Goal: Information Seeking & Learning: Find specific page/section

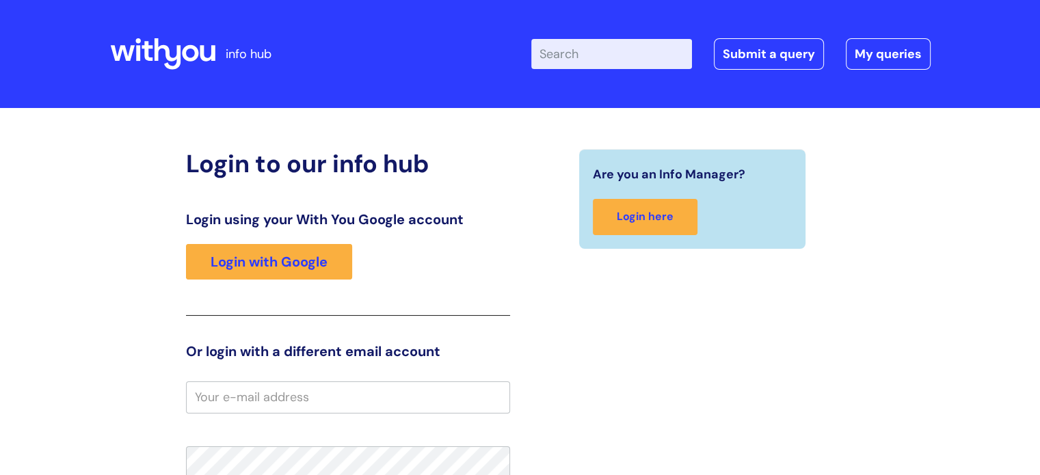
click at [580, 51] on input "Enter your search term here..." at bounding box center [611, 54] width 161 height 30
type input "vacancies"
click button "Search" at bounding box center [0, 0] width 0 height 0
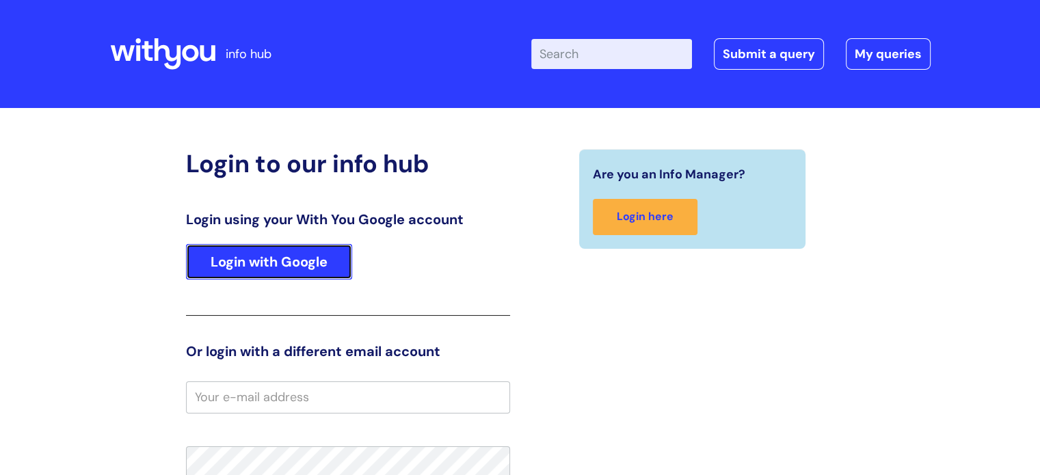
click at [284, 264] on link "Login with Google" at bounding box center [269, 262] width 166 height 36
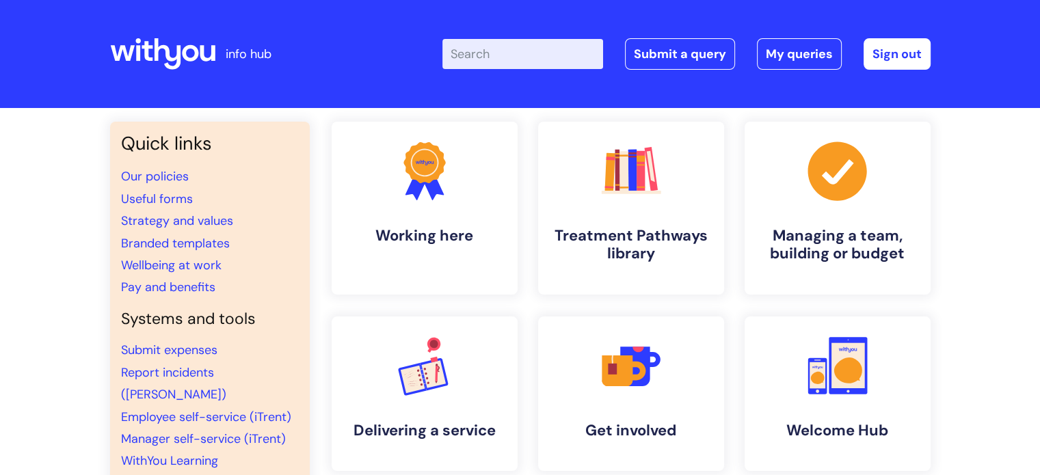
click at [525, 59] on input "Enter your search term here..." at bounding box center [522, 54] width 161 height 30
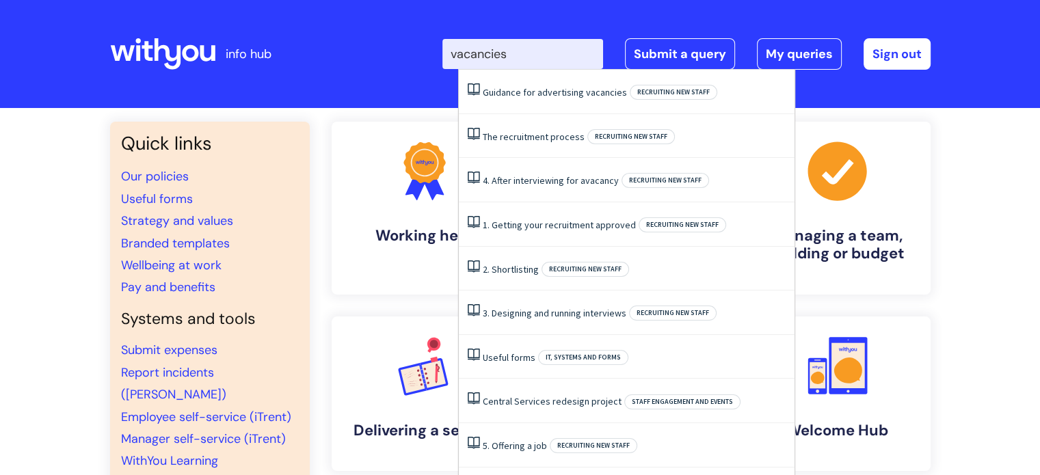
type input "vacancies"
click button "Search" at bounding box center [0, 0] width 0 height 0
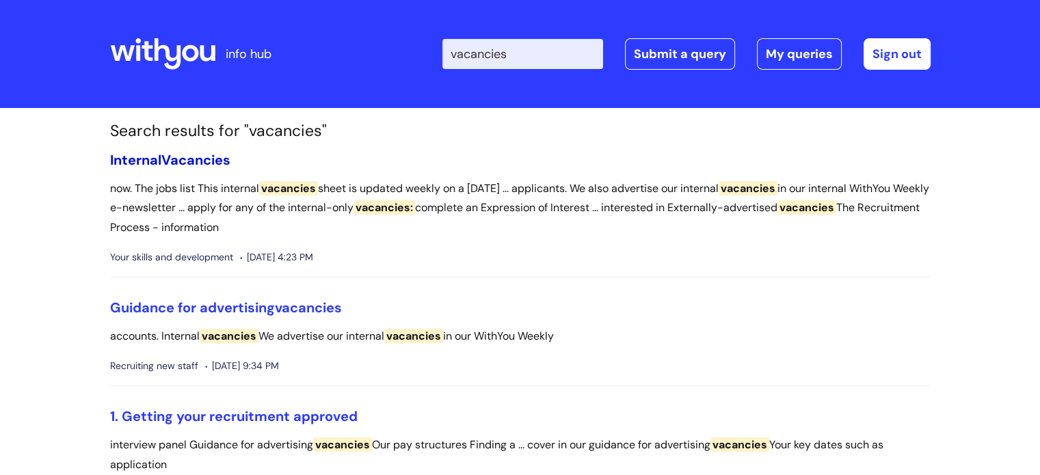
click at [183, 161] on span "Vacancies" at bounding box center [195, 160] width 69 height 18
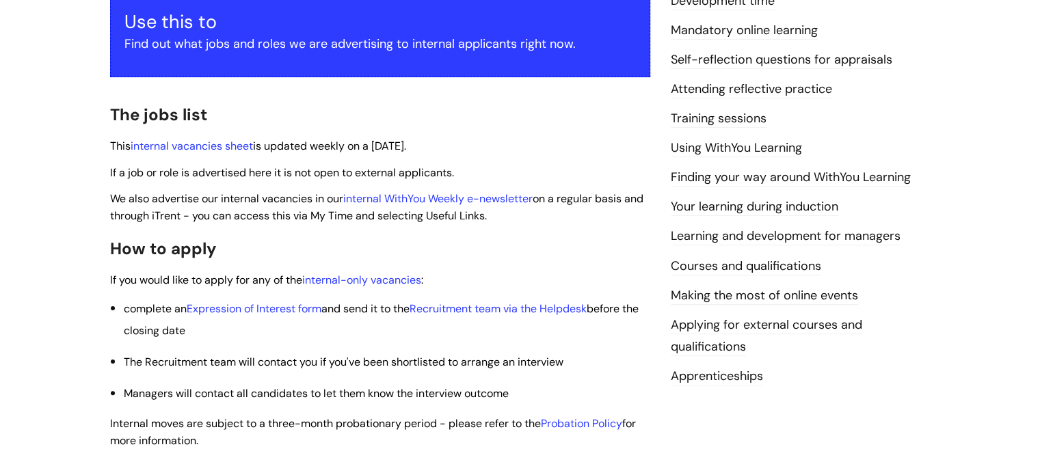
scroll to position [274, 0]
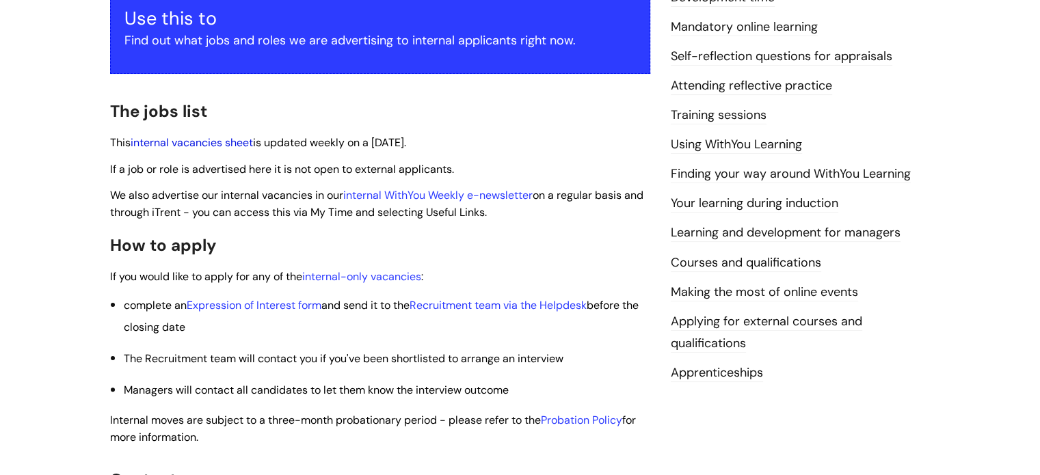
click at [237, 144] on link "internal vacancies sheet" at bounding box center [192, 142] width 122 height 14
